Goal: Transaction & Acquisition: Purchase product/service

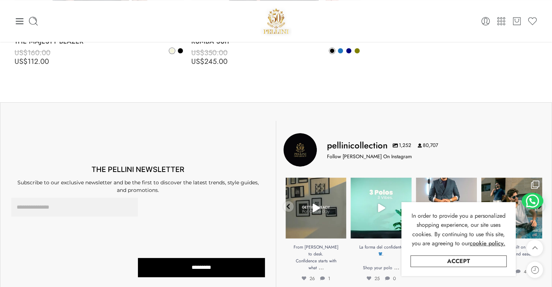
scroll to position [4099, 0]
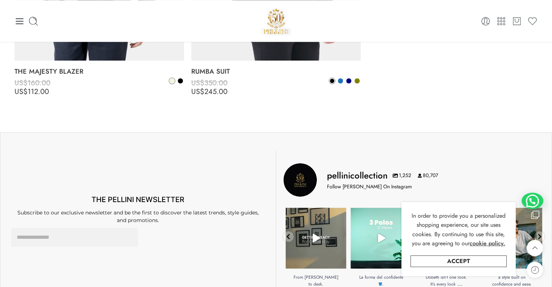
click at [21, 26] on div "0 Cart 0 Wishlist" at bounding box center [276, 21] width 523 height 42
click at [20, 22] on icon at bounding box center [20, 21] width 10 height 10
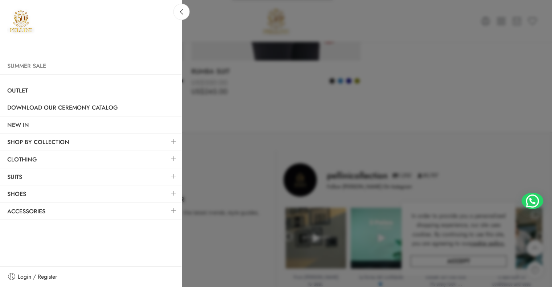
click at [36, 68] on link "Summer Sale" at bounding box center [90, 66] width 181 height 17
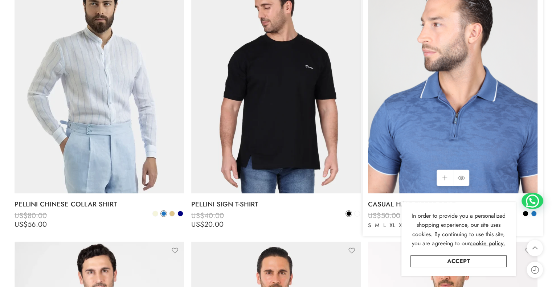
scroll to position [1813, 0]
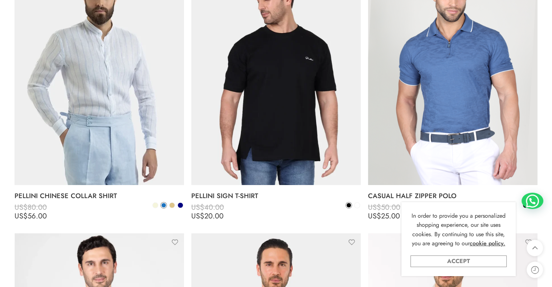
click at [463, 261] on link "Accept" at bounding box center [458, 261] width 96 height 12
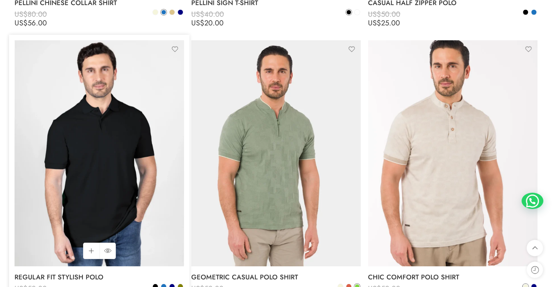
scroll to position [2031, 0]
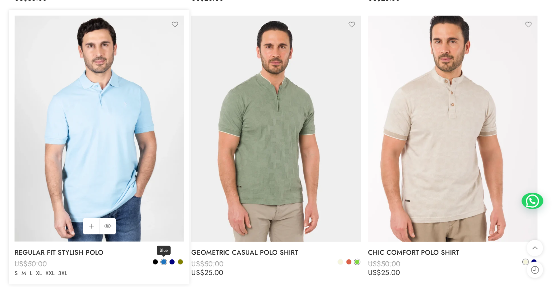
click at [165, 262] on span at bounding box center [163, 261] width 5 height 5
click at [171, 261] on span at bounding box center [171, 261] width 5 height 5
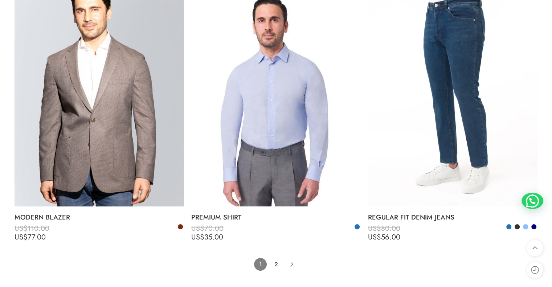
scroll to position [5549, 0]
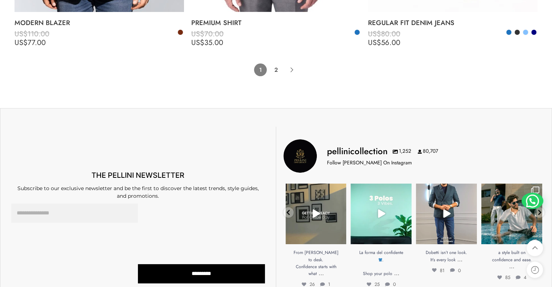
drag, startPoint x: 277, startPoint y: 70, endPoint x: 499, endPoint y: 108, distance: 225.1
click at [277, 70] on link "2" at bounding box center [275, 69] width 13 height 13
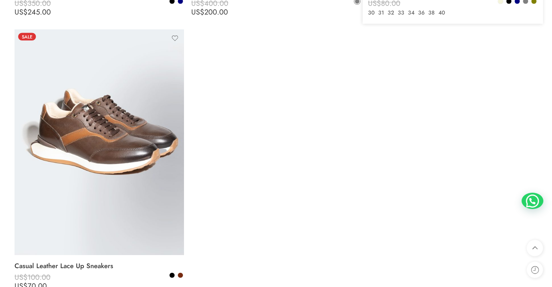
scroll to position [4228, 0]
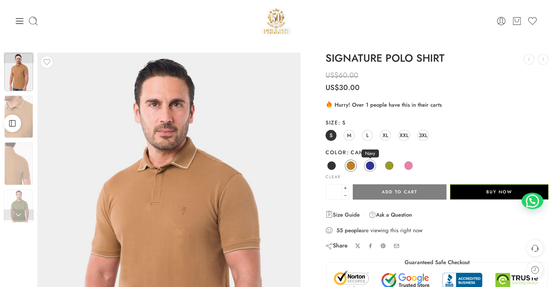
click at [372, 166] on span at bounding box center [369, 165] width 9 height 9
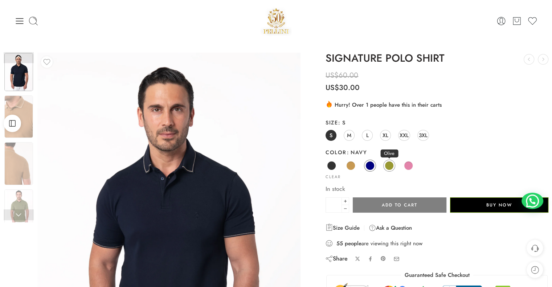
click at [389, 168] on span at bounding box center [388, 165] width 9 height 9
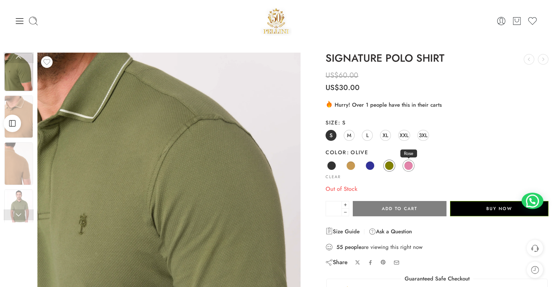
click at [404, 165] on span at bounding box center [408, 165] width 9 height 9
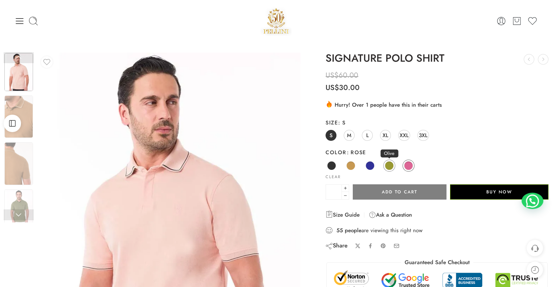
click at [388, 168] on span at bounding box center [388, 165] width 9 height 9
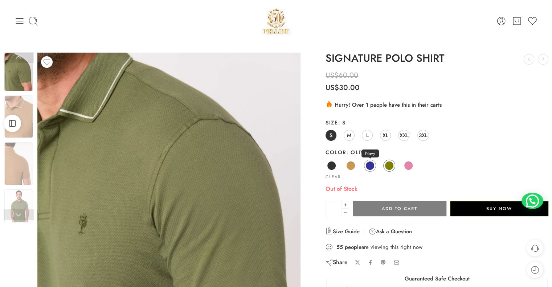
click at [371, 168] on span at bounding box center [369, 165] width 9 height 9
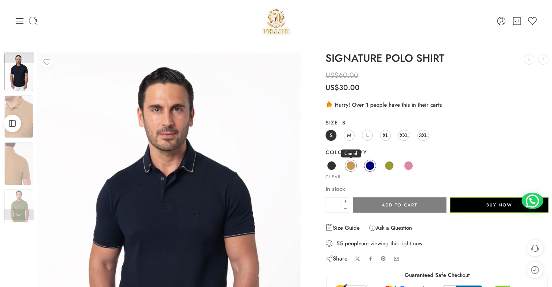
click at [353, 166] on span at bounding box center [350, 165] width 9 height 9
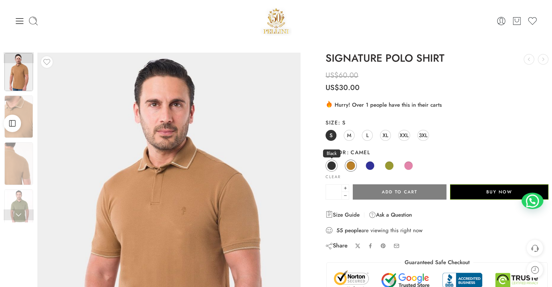
click at [328, 170] on link "Black" at bounding box center [331, 166] width 12 height 12
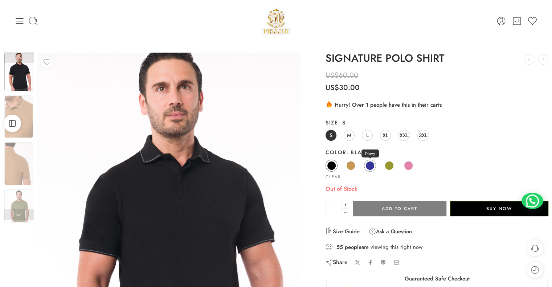
click at [370, 168] on span at bounding box center [369, 165] width 9 height 9
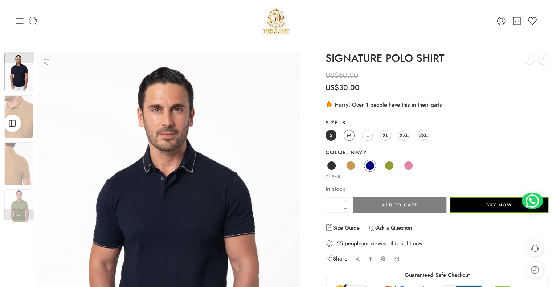
click at [349, 135] on span "M" at bounding box center [349, 135] width 4 height 10
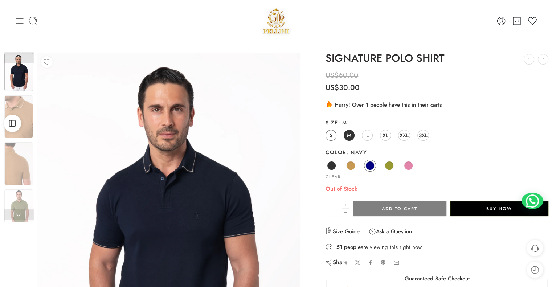
click at [326, 135] on link "S" at bounding box center [330, 135] width 11 height 11
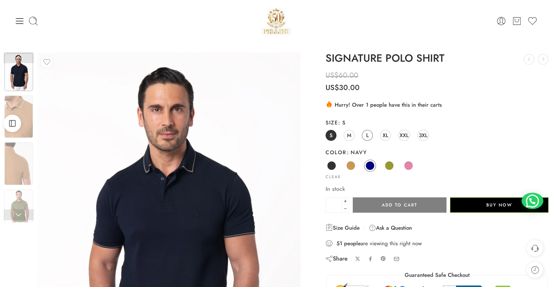
click at [369, 135] on link "L" at bounding box center [367, 135] width 11 height 11
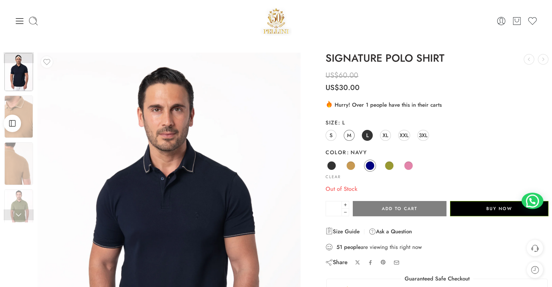
click at [348, 133] on span "M" at bounding box center [349, 135] width 4 height 10
click at [385, 134] on span "XL" at bounding box center [385, 135] width 6 height 10
click at [404, 135] on span "XXL" at bounding box center [403, 135] width 9 height 10
click at [422, 135] on span "3XL" at bounding box center [423, 135] width 9 height 10
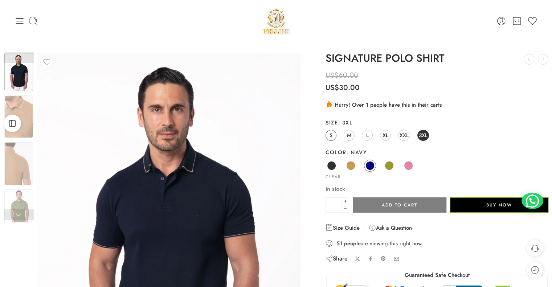
click at [332, 135] on link "S" at bounding box center [330, 135] width 11 height 11
click at [388, 165] on span at bounding box center [388, 165] width 9 height 9
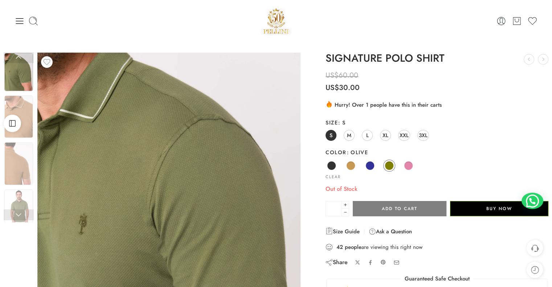
click at [371, 164] on span at bounding box center [369, 165] width 9 height 9
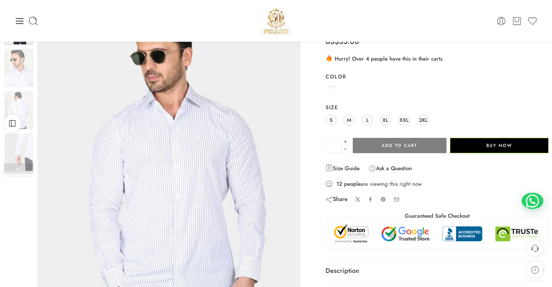
scroll to position [36, 0]
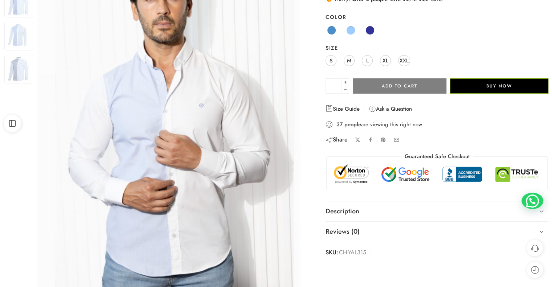
scroll to position [109, 0]
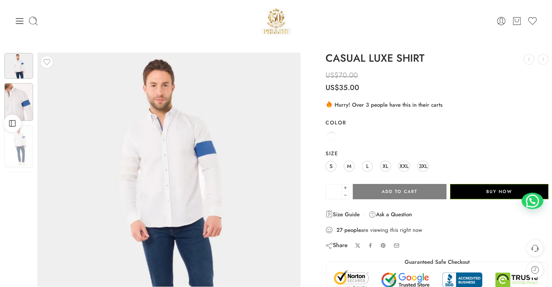
click at [17, 104] on img at bounding box center [18, 102] width 29 height 38
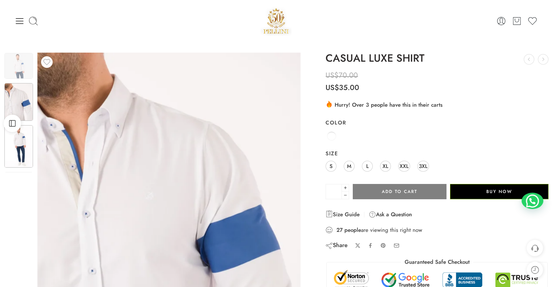
click at [20, 158] on img at bounding box center [18, 146] width 29 height 43
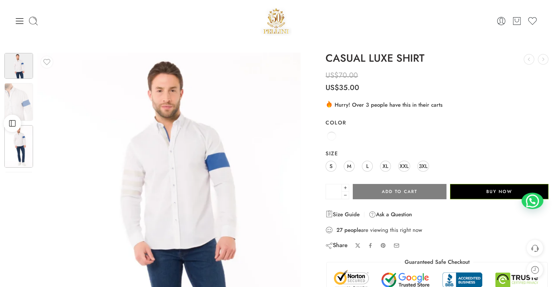
click at [26, 68] on img at bounding box center [18, 66] width 29 height 26
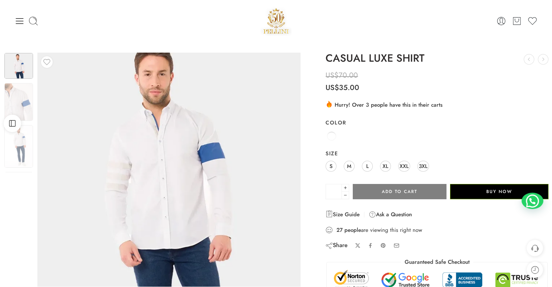
click at [179, 137] on img at bounding box center [166, 178] width 324 height 289
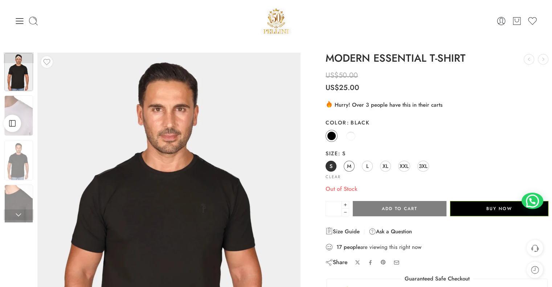
click at [349, 166] on span "M" at bounding box center [349, 166] width 4 height 10
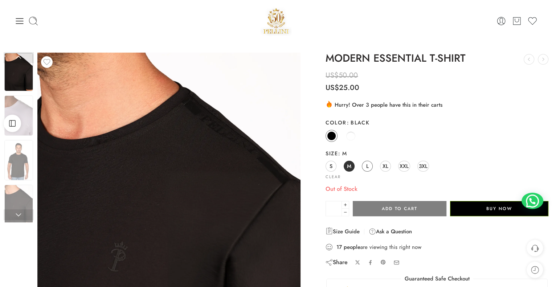
click at [366, 166] on span "L" at bounding box center [367, 166] width 3 height 10
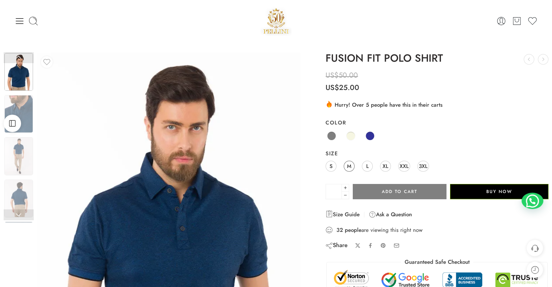
drag, startPoint x: 330, startPoint y: 166, endPoint x: 346, endPoint y: 165, distance: 16.0
click at [330, 166] on span "S" at bounding box center [330, 166] width 3 height 10
click at [352, 166] on link "M" at bounding box center [348, 166] width 11 height 11
click at [371, 167] on link "L" at bounding box center [367, 166] width 11 height 11
click at [389, 164] on link "XL" at bounding box center [385, 166] width 11 height 11
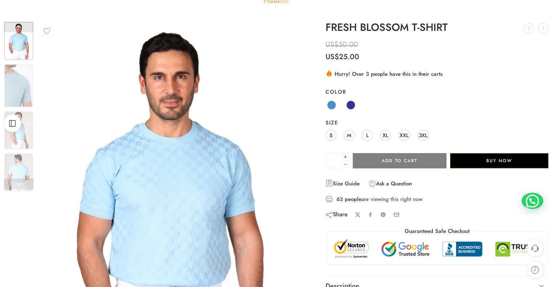
scroll to position [73, 0]
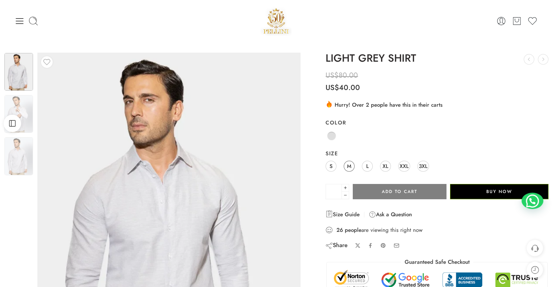
click at [345, 166] on link "M" at bounding box center [348, 166] width 11 height 11
click at [329, 165] on span "S" at bounding box center [330, 166] width 3 height 10
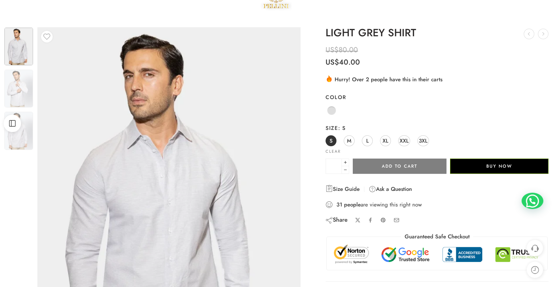
scroll to position [36, 0]
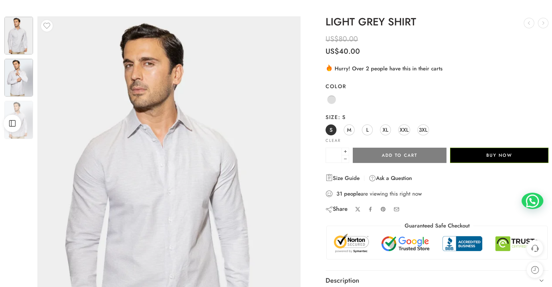
click at [23, 79] on img at bounding box center [18, 78] width 29 height 38
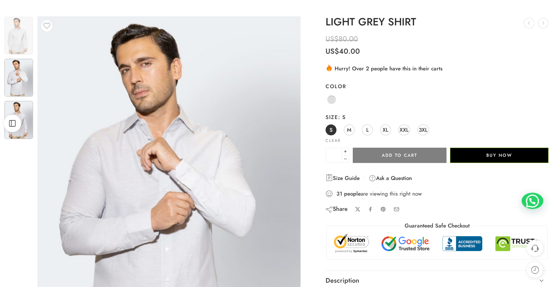
click at [24, 104] on img at bounding box center [18, 120] width 29 height 38
